Goal: Obtain resource: Download file/media

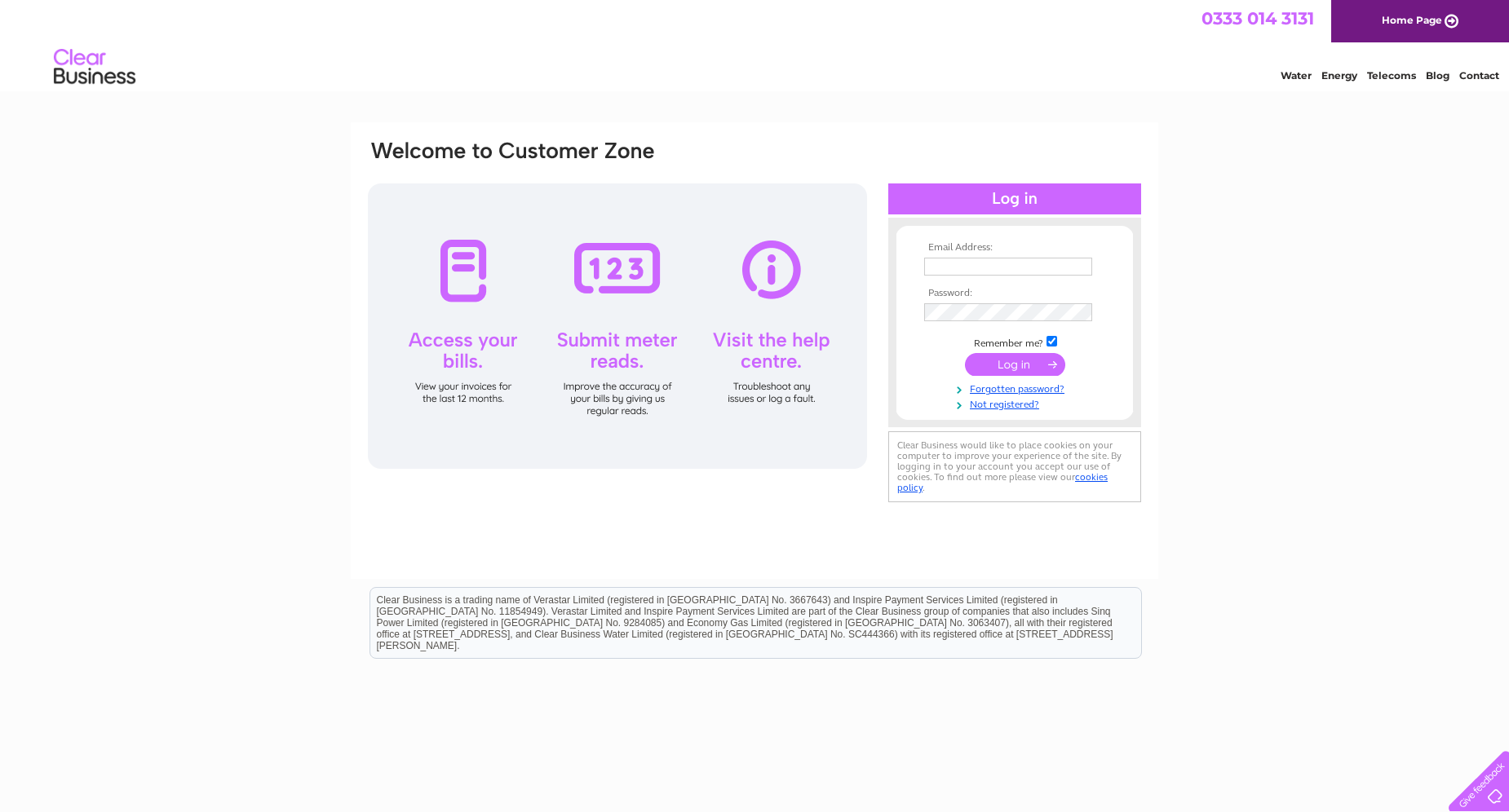
type input "windowsurgeon@hotmail.co.uk"
click at [495, 338] on div at bounding box center [618, 327] width 499 height 286
click at [1005, 359] on input "submit" at bounding box center [1016, 364] width 100 height 23
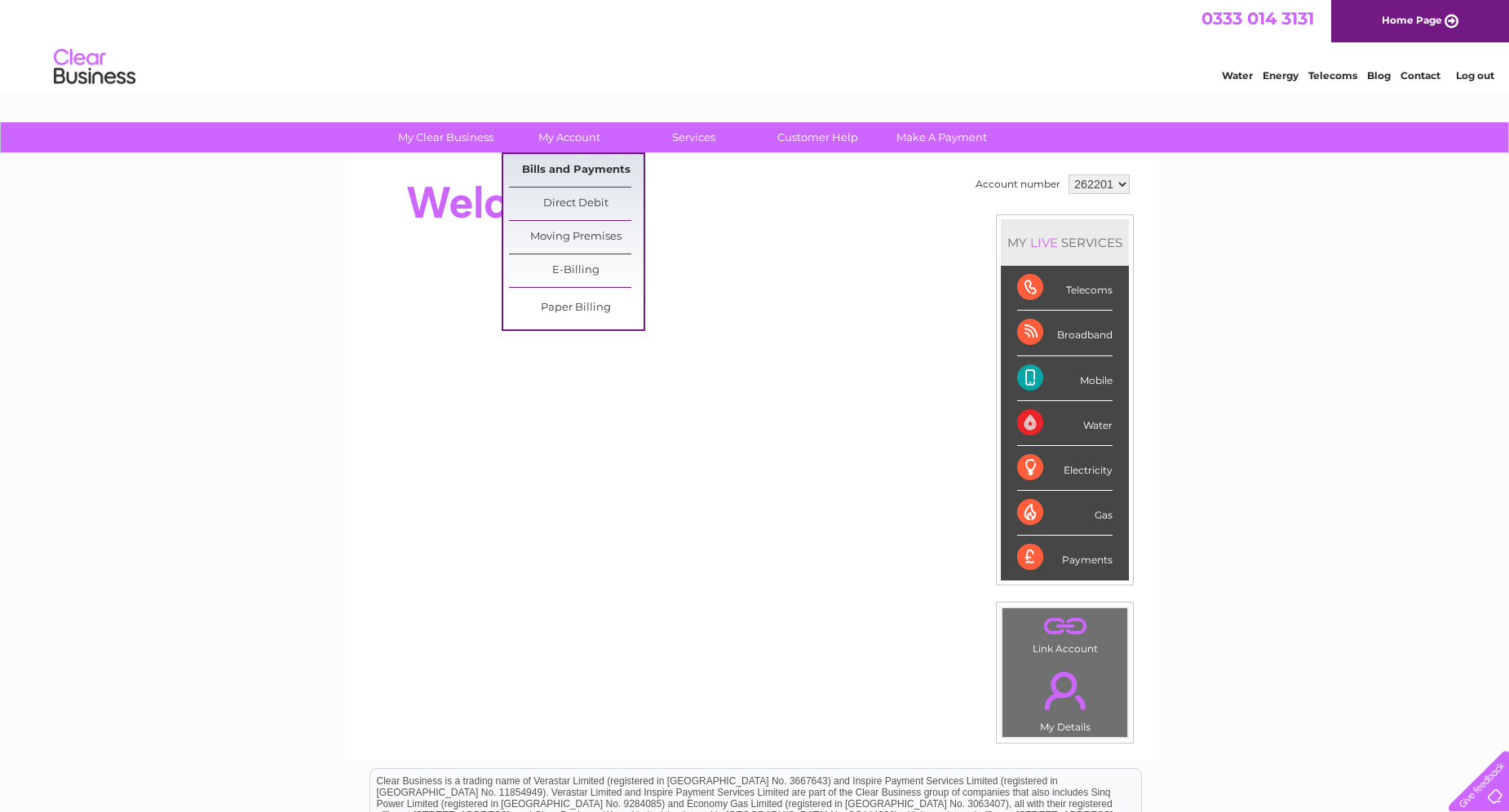
click at [579, 164] on link "Bills and Payments" at bounding box center [577, 170] width 134 height 32
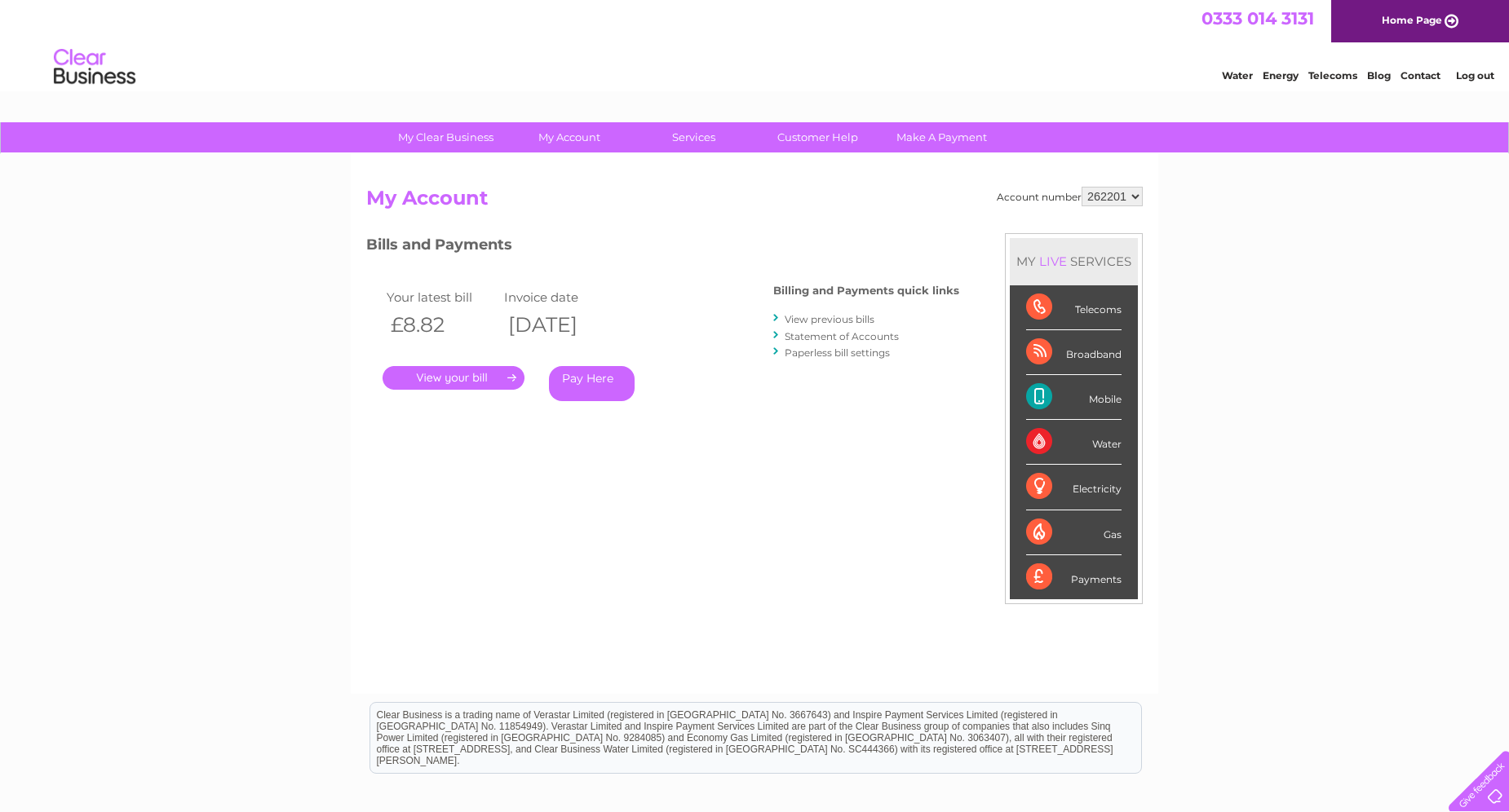
click at [467, 380] on link "." at bounding box center [453, 378] width 142 height 24
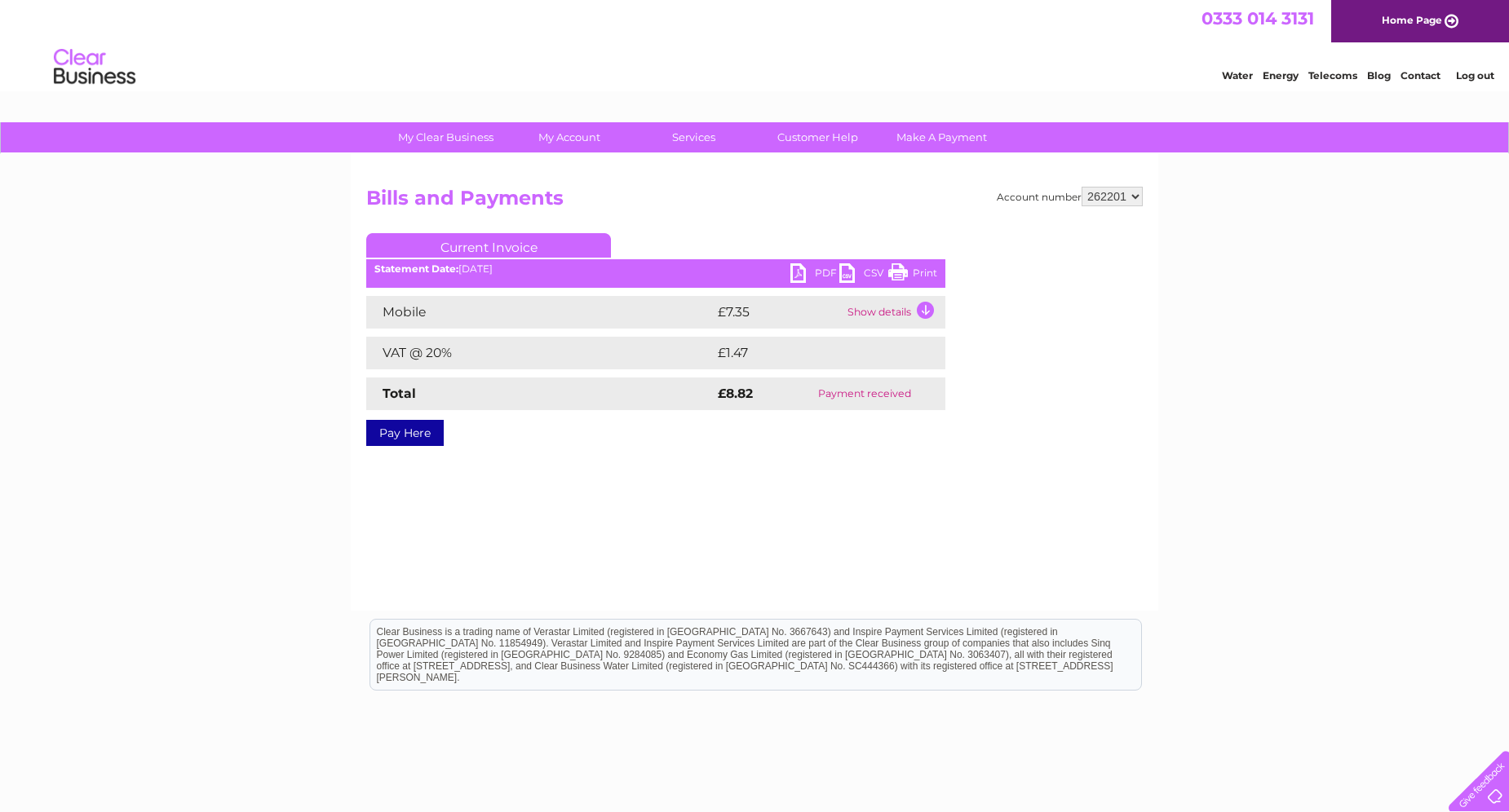
click at [807, 270] on link "PDF" at bounding box center [815, 275] width 49 height 24
